Goal: Task Accomplishment & Management: Use online tool/utility

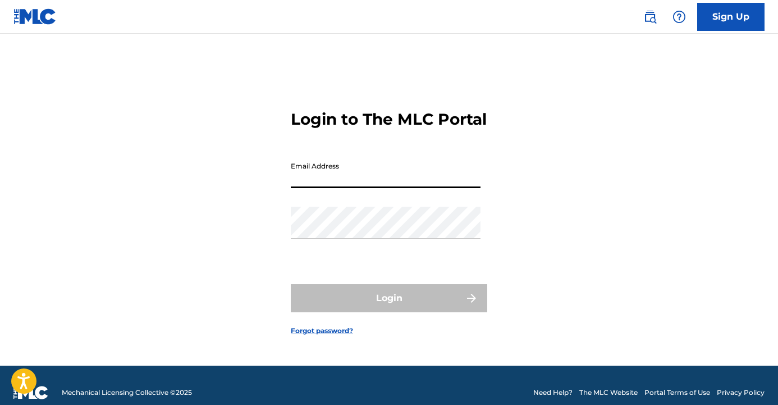
type input "[EMAIL_ADDRESS][DOMAIN_NAME]"
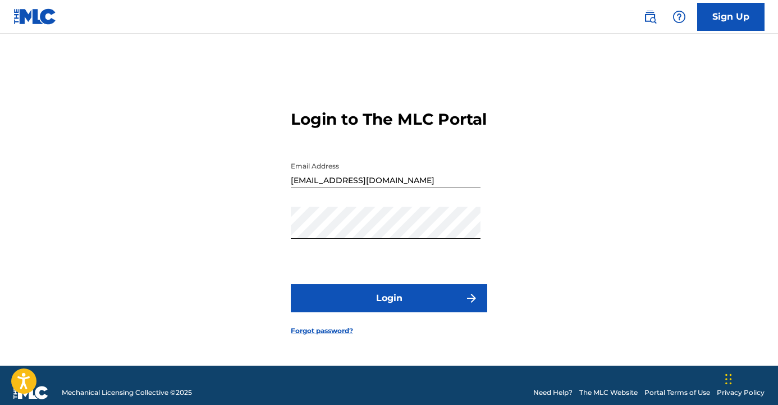
click at [366, 308] on button "Login" at bounding box center [389, 298] width 197 height 28
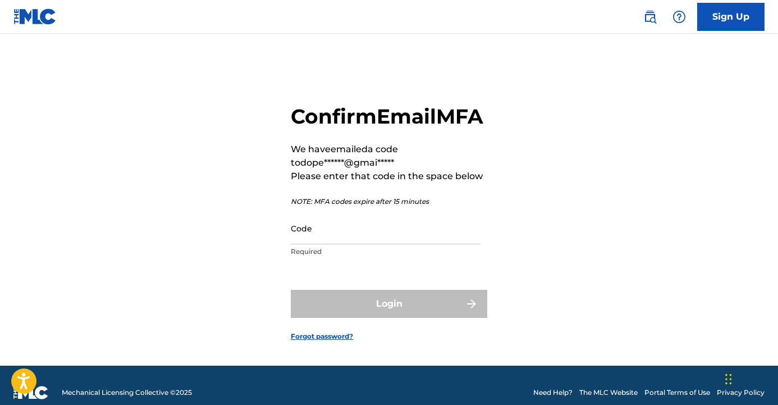
click at [361, 244] on input "Code" at bounding box center [386, 228] width 190 height 32
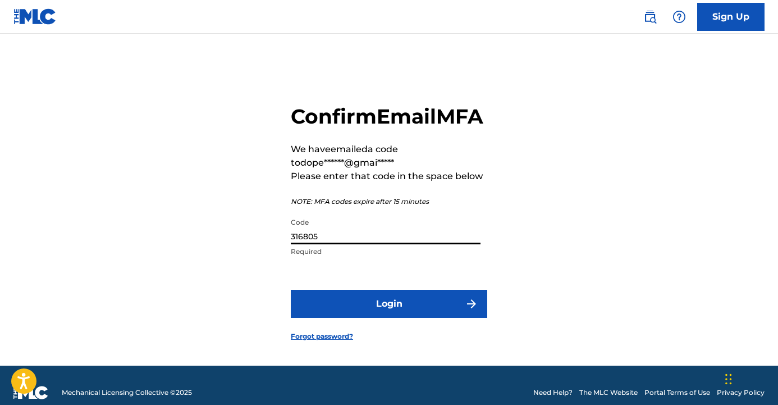
type input "316805"
click at [404, 318] on button "Login" at bounding box center [389, 304] width 197 height 28
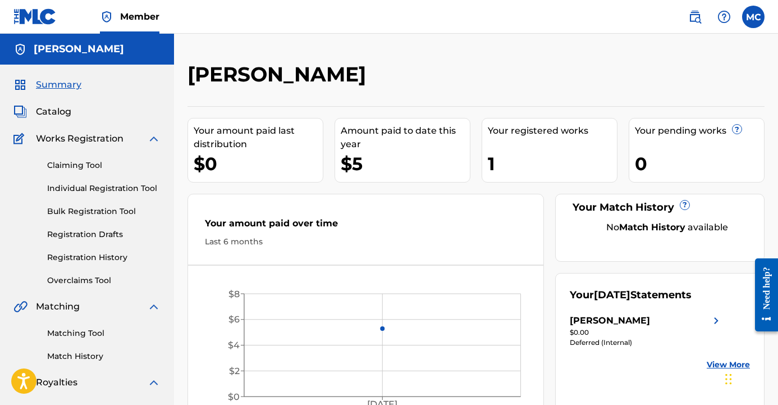
click at [65, 108] on span "Catalog" at bounding box center [53, 111] width 35 height 13
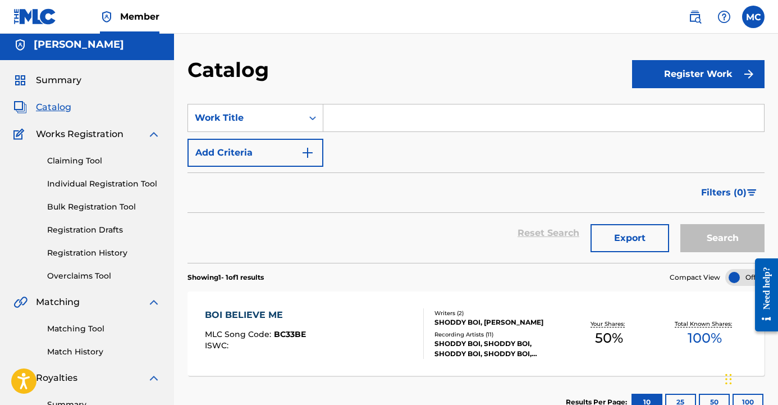
scroll to position [-1, 0]
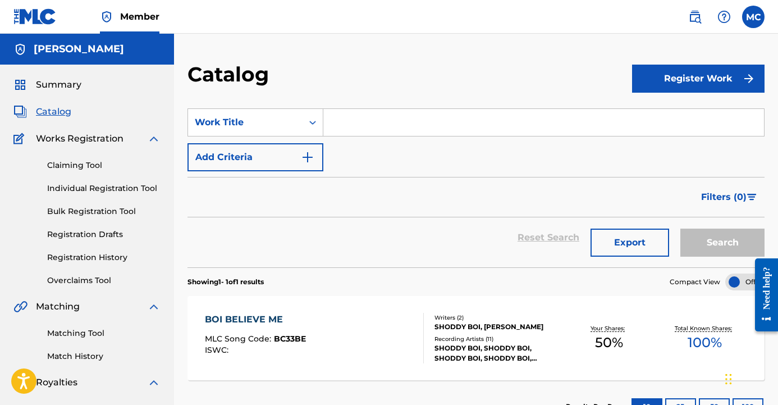
click at [83, 338] on link "Matching Tool" at bounding box center [103, 333] width 113 height 12
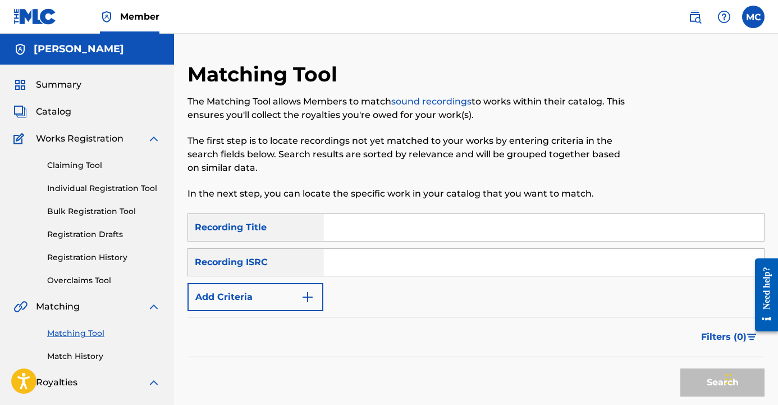
click at [416, 227] on input "Search Form" at bounding box center [543, 227] width 441 height 27
type input "t"
click at [316, 297] on button "Add Criteria" at bounding box center [256, 297] width 136 height 28
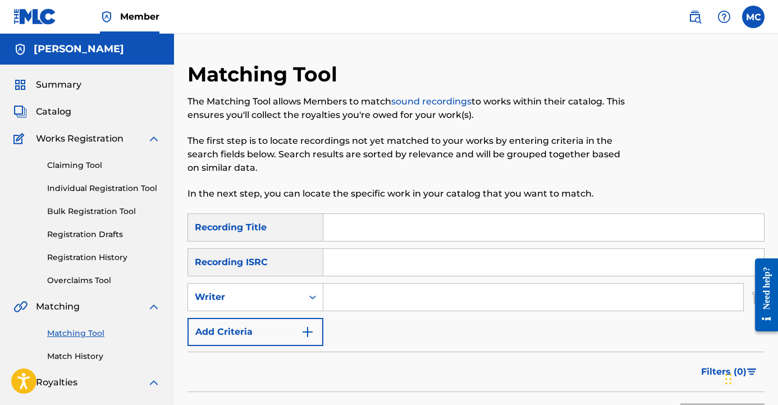
click at [342, 301] on input "Search Form" at bounding box center [533, 297] width 420 height 27
type input "turf [PERSON_NAME]"
click at [637, 338] on div "SearchWithCriteria1f1fb6f3-ffed-4f5f-b518-ced7c65c6486 Recording Title SearchWi…" at bounding box center [476, 279] width 577 height 133
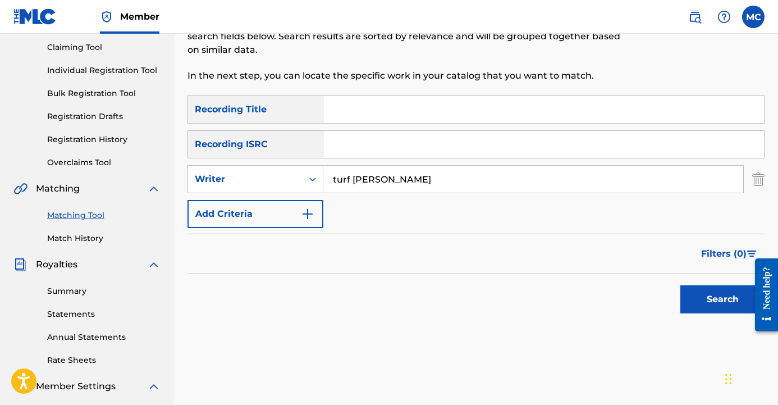
scroll to position [147, 0]
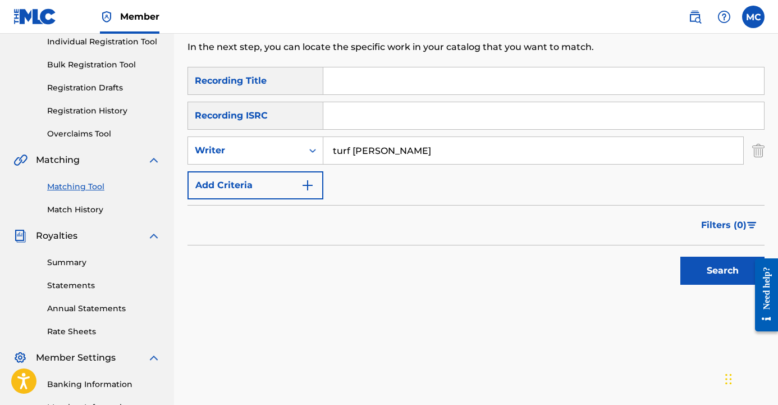
click at [687, 284] on button "Search" at bounding box center [723, 271] width 84 height 28
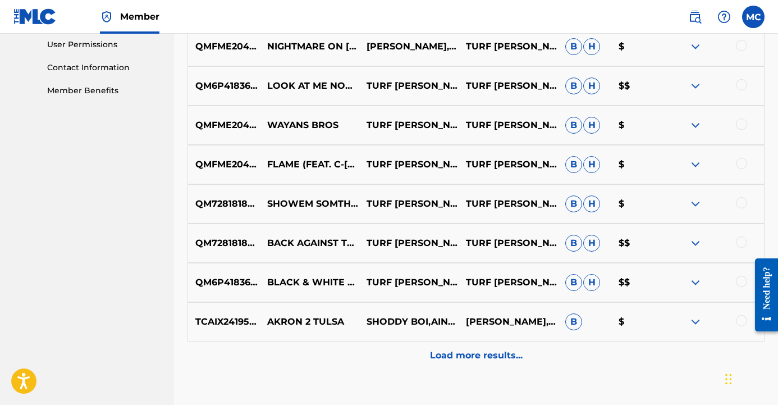
scroll to position [535, 0]
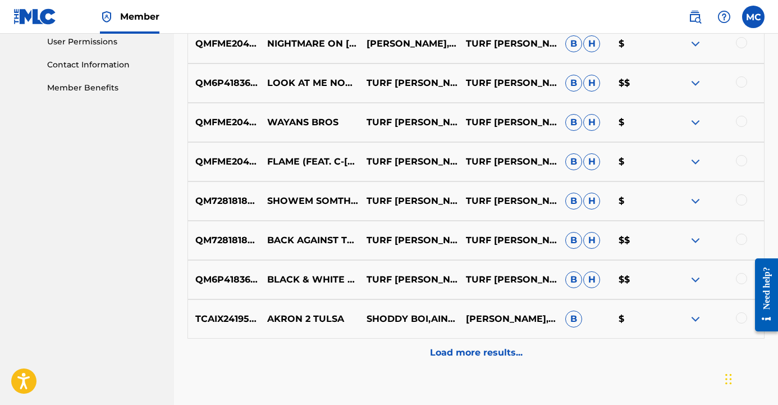
click at [482, 354] on p "Load more results..." at bounding box center [476, 352] width 93 height 13
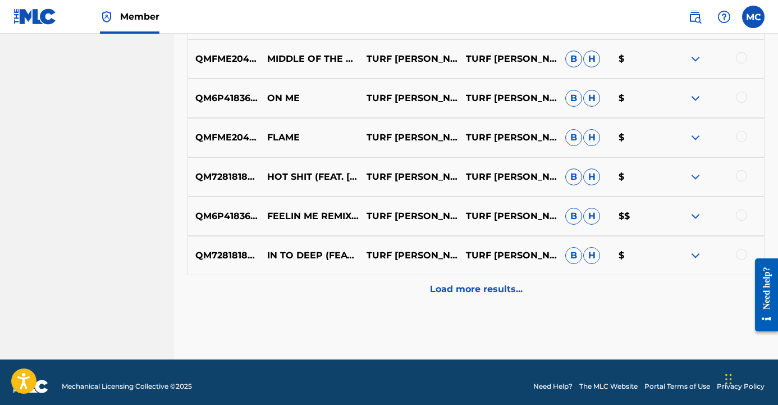
scroll to position [994, 0]
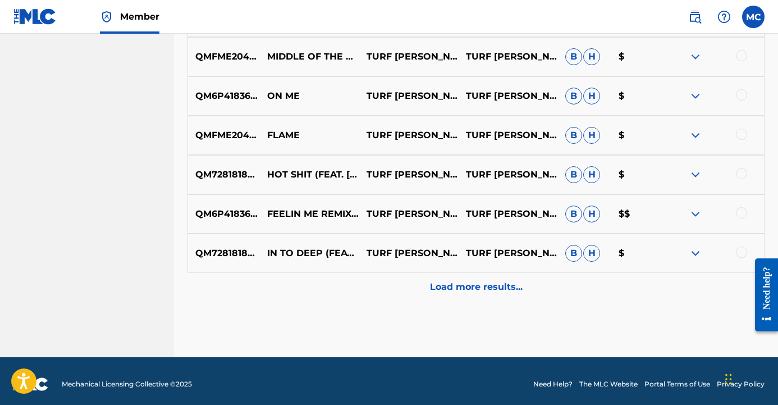
click at [509, 289] on p "Load more results..." at bounding box center [476, 286] width 93 height 13
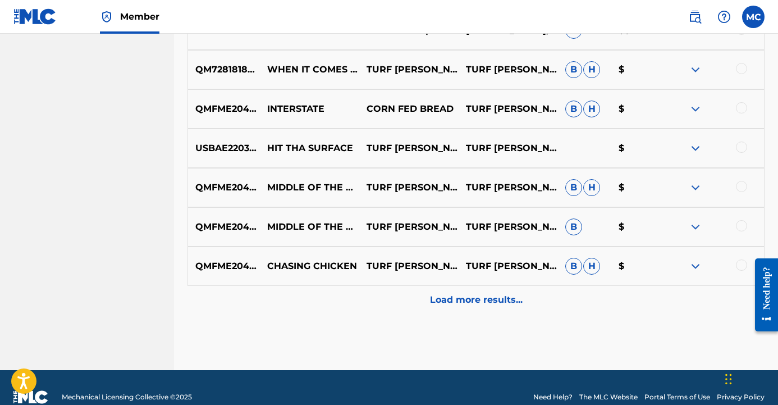
scroll to position [1393, 0]
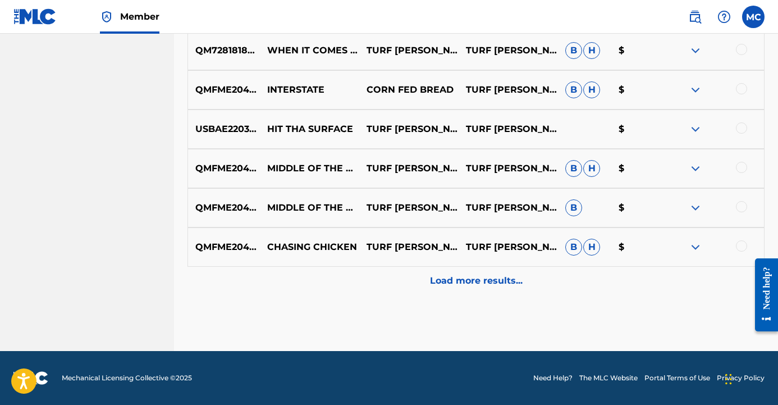
click at [495, 288] on div "Load more results..." at bounding box center [476, 281] width 577 height 28
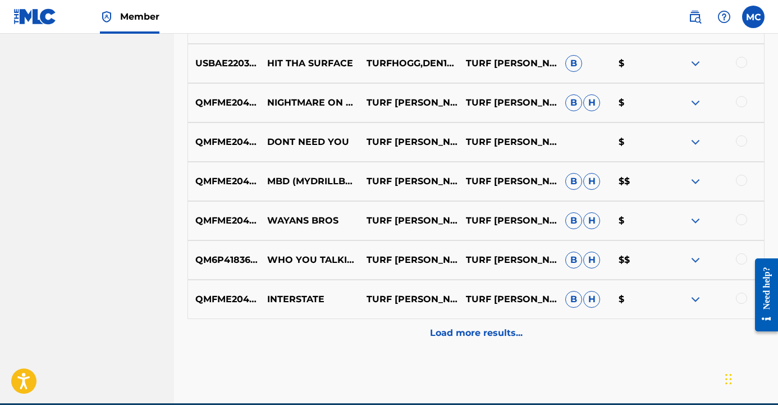
scroll to position [1739, 0]
